Goal: Task Accomplishment & Management: Complete application form

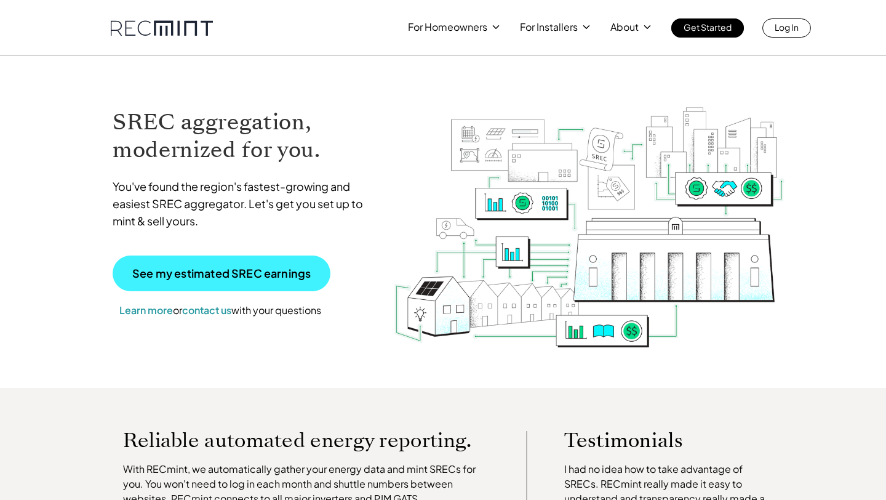
click at [212, 268] on p "See my estimated SREC earnings" at bounding box center [221, 273] width 178 height 11
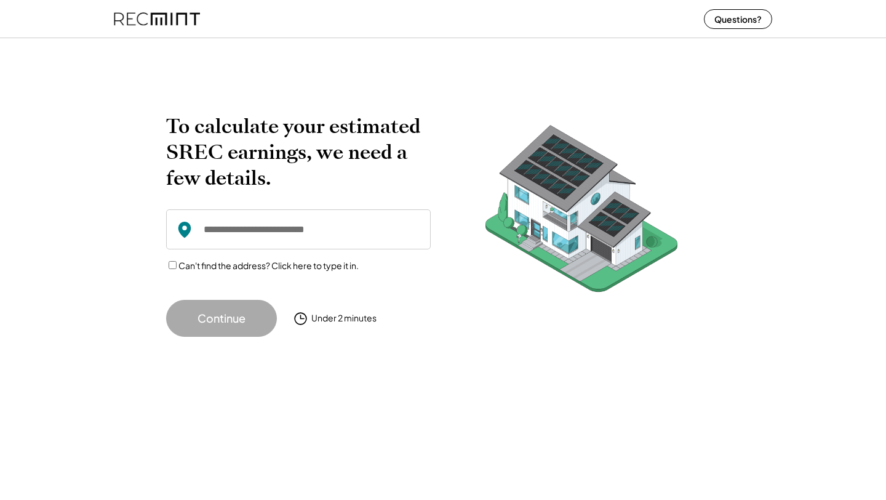
click at [259, 229] on input "input" at bounding box center [298, 229] width 265 height 40
click at [221, 221] on input "input" at bounding box center [298, 229] width 265 height 40
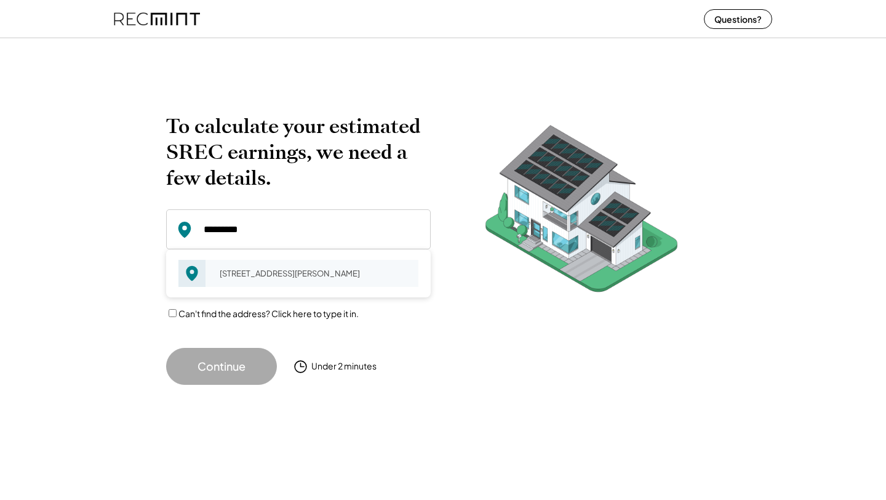
click at [251, 282] on div "[STREET_ADDRESS][PERSON_NAME]" at bounding box center [315, 273] width 207 height 17
type input "**********"
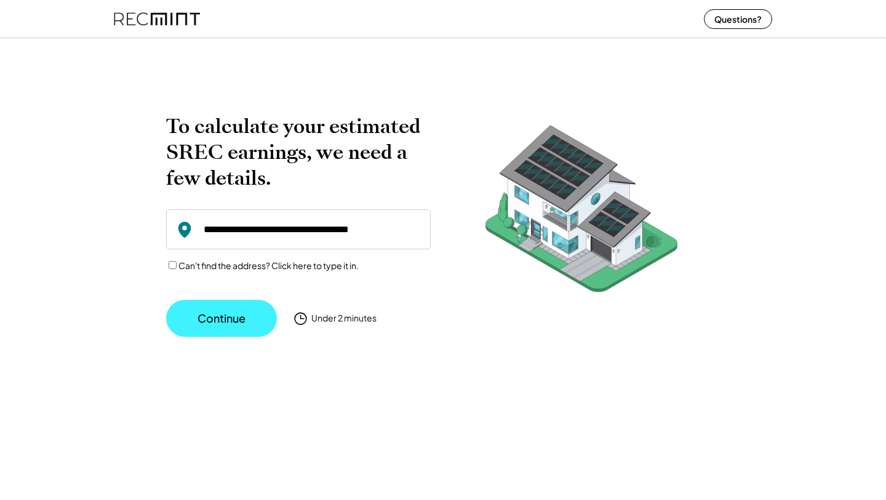
click at [240, 324] on button "Continue" at bounding box center [221, 318] width 111 height 37
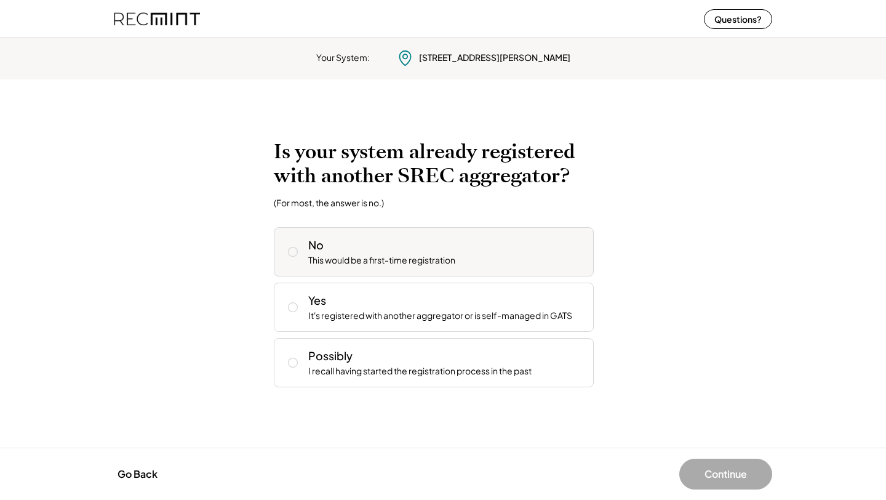
click at [384, 263] on div "This would be a first-time registration" at bounding box center [381, 260] width 147 height 12
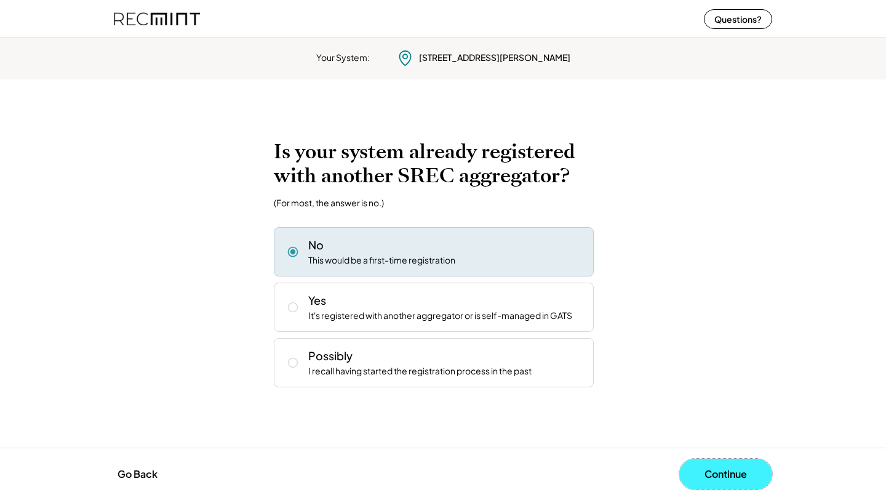
click at [720, 473] on button "Continue" at bounding box center [725, 473] width 93 height 31
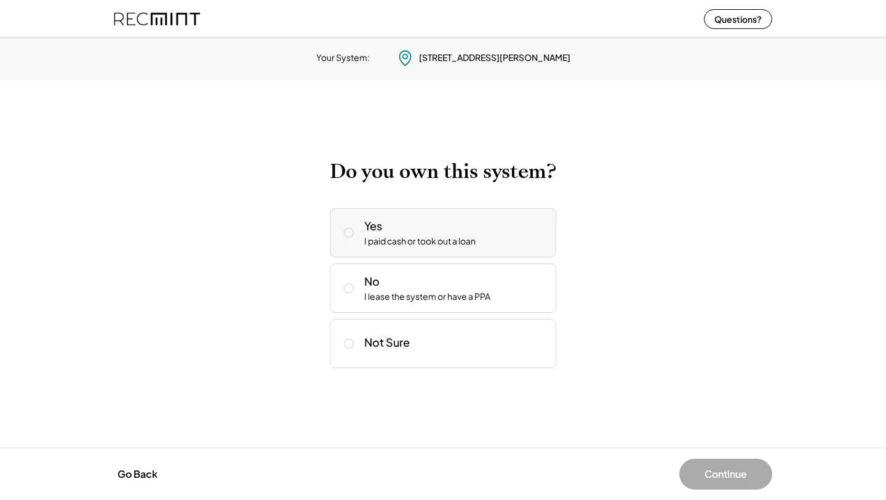
click at [459, 254] on div "Yes I paid cash or took out a loan" at bounding box center [443, 232] width 226 height 49
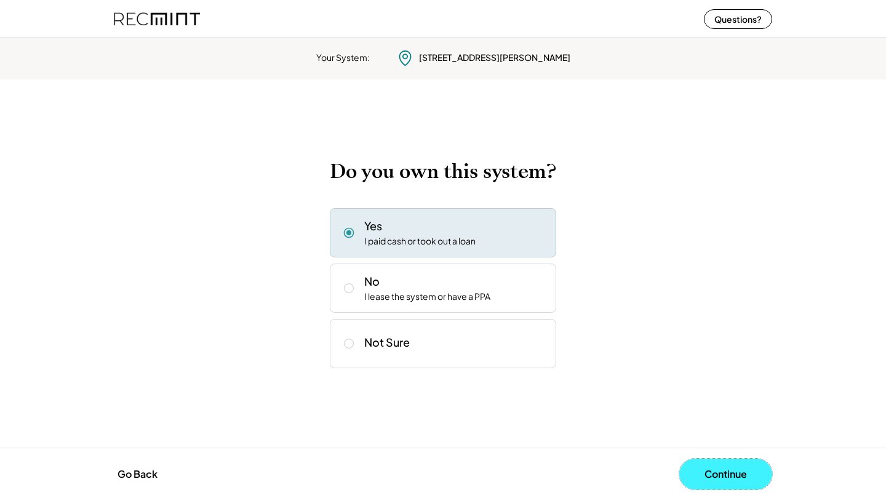
click at [707, 464] on button "Continue" at bounding box center [725, 473] width 93 height 31
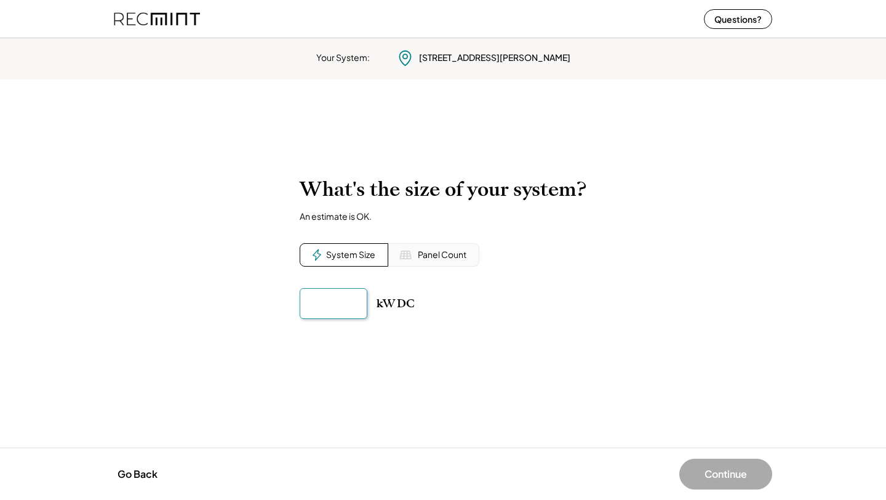
click at [334, 308] on input "input" at bounding box center [334, 303] width 68 height 31
click at [145, 471] on button "Go Back" at bounding box center [137, 473] width 47 height 27
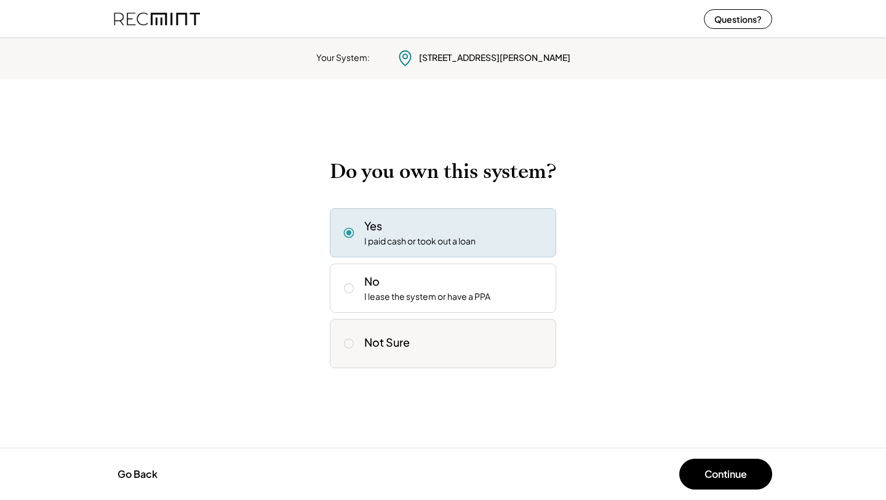
click at [404, 348] on div "Not Sure" at bounding box center [387, 342] width 46 height 14
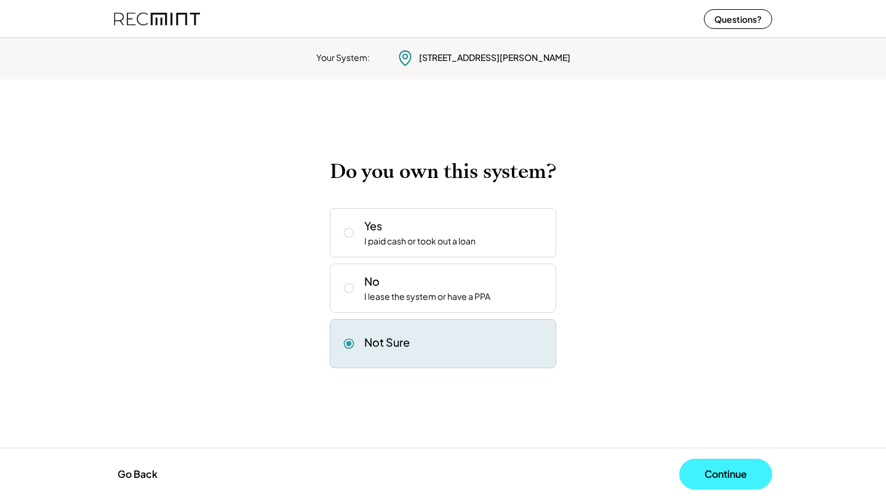
click at [690, 478] on button "Continue" at bounding box center [725, 473] width 93 height 31
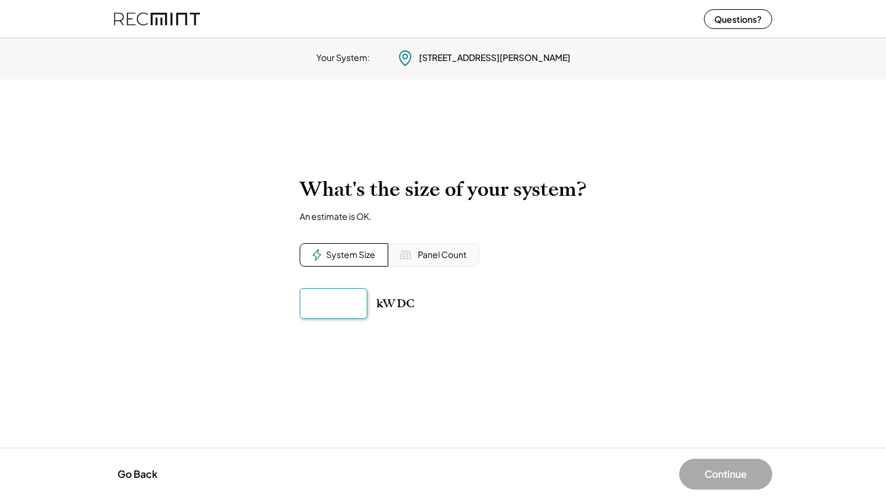
click at [331, 308] on input "input" at bounding box center [334, 303] width 68 height 31
